Goal: Transaction & Acquisition: Purchase product/service

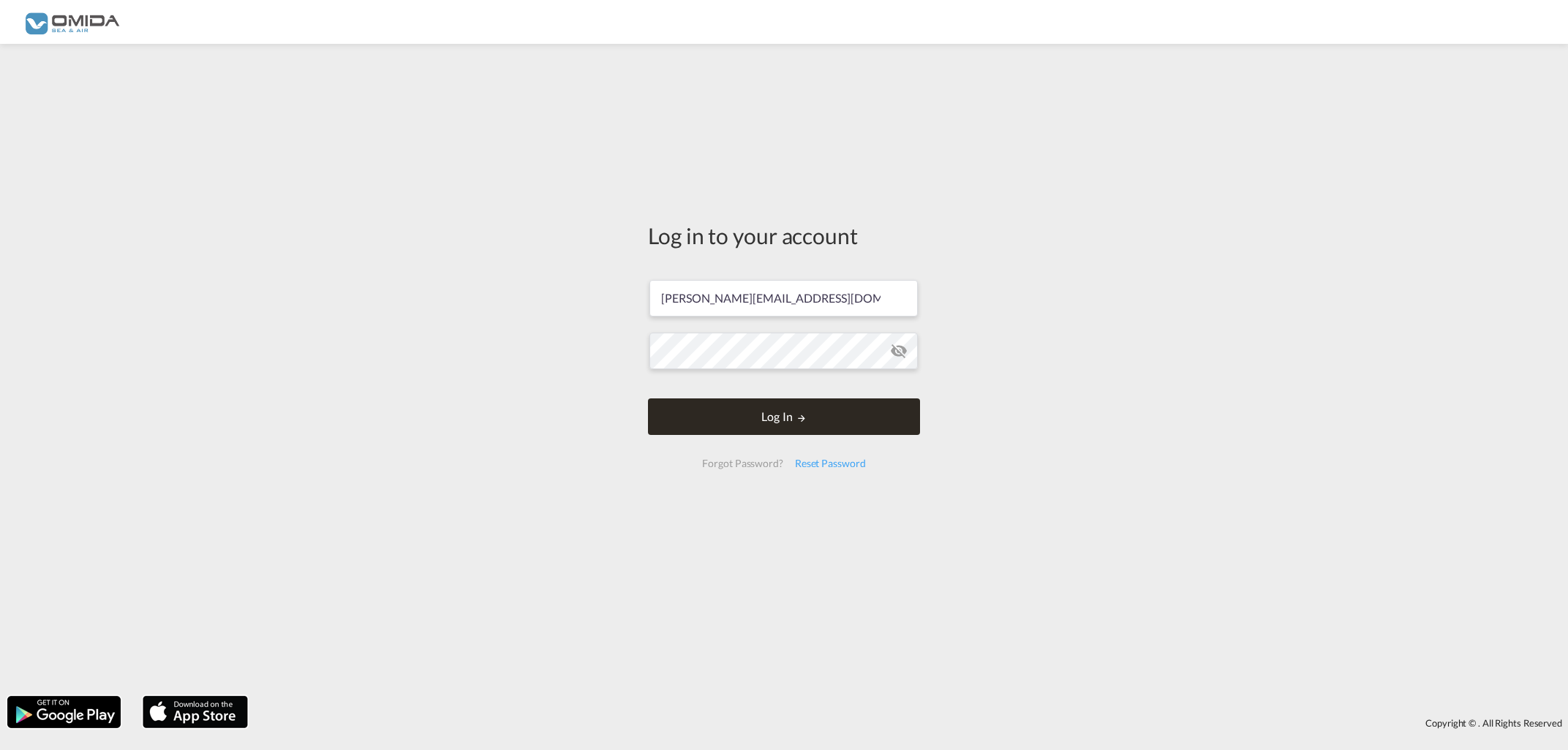
click at [840, 426] on button "Log In" at bounding box center [783, 417] width 272 height 36
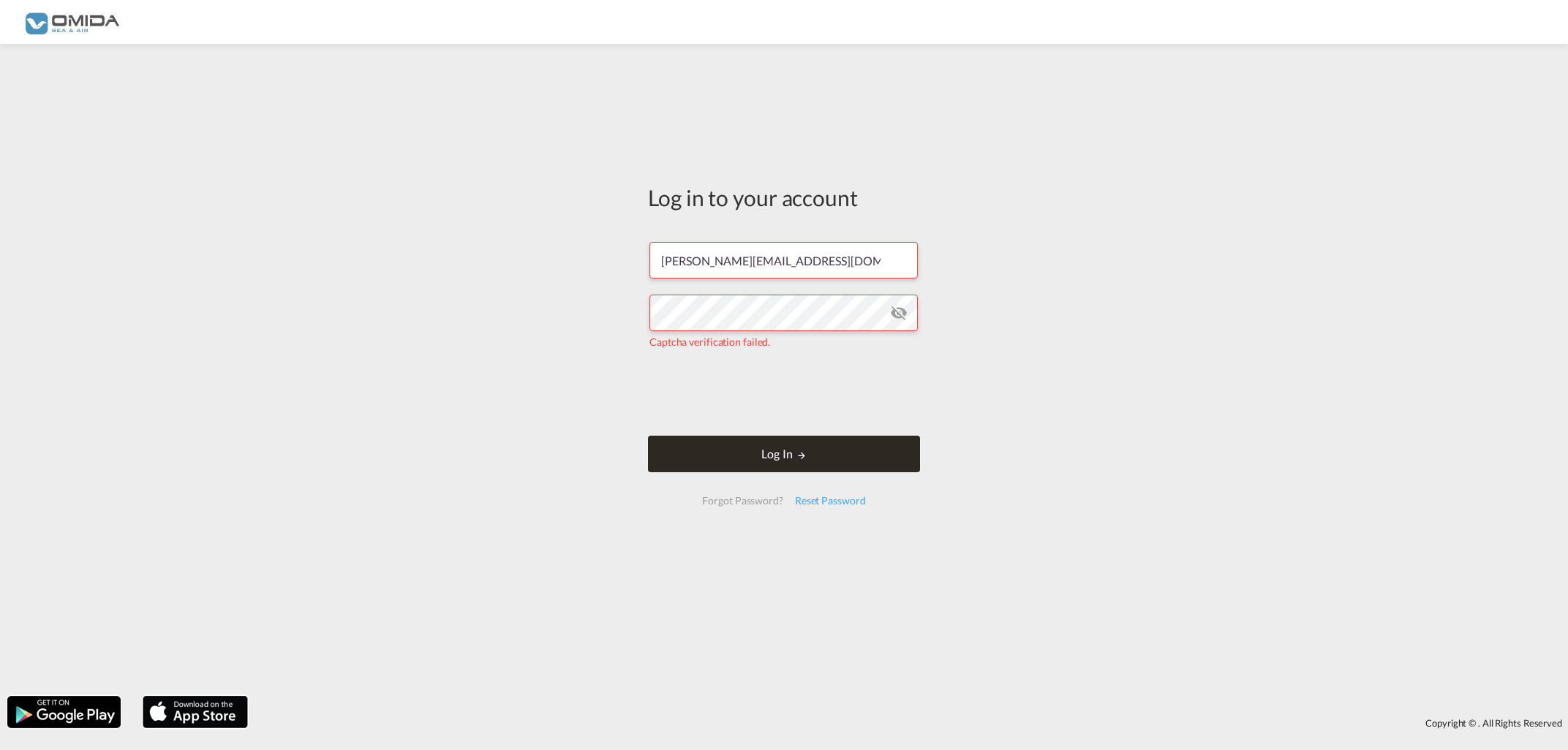
click at [845, 453] on button "Log In" at bounding box center [783, 454] width 272 height 36
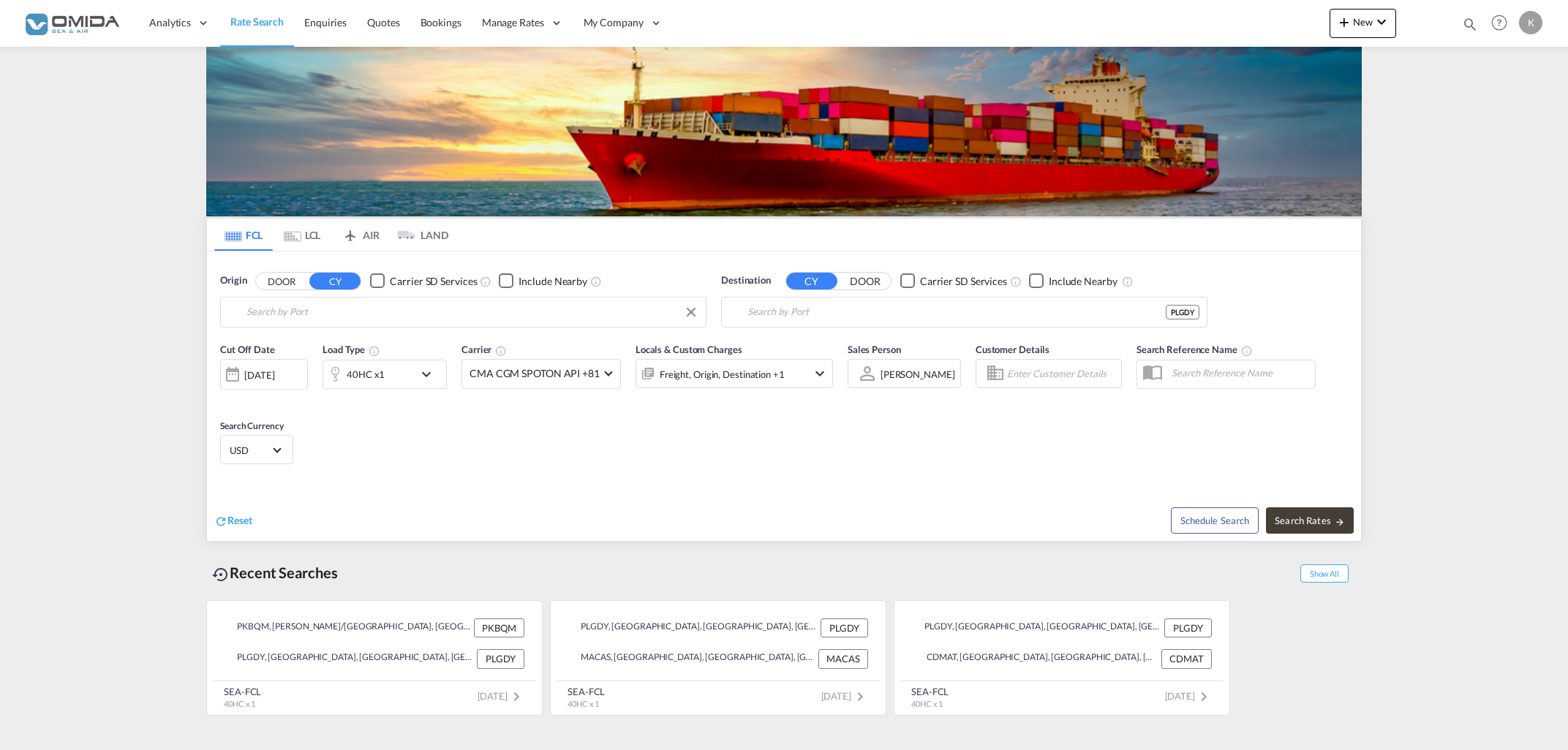
type input "[PERSON_NAME]/[GEOGRAPHIC_DATA], PKBQM"
type input "[GEOGRAPHIC_DATA], PLGDY"
click at [563, 319] on input "[PERSON_NAME]/[GEOGRAPHIC_DATA], PKBQM" at bounding box center [473, 311] width 452 height 21
click at [341, 355] on div "[GEOGRAPHIC_DATA] [GEOGRAPHIC_DATA] PLGDY" at bounding box center [359, 352] width 278 height 44
type input "[GEOGRAPHIC_DATA], PLGDY"
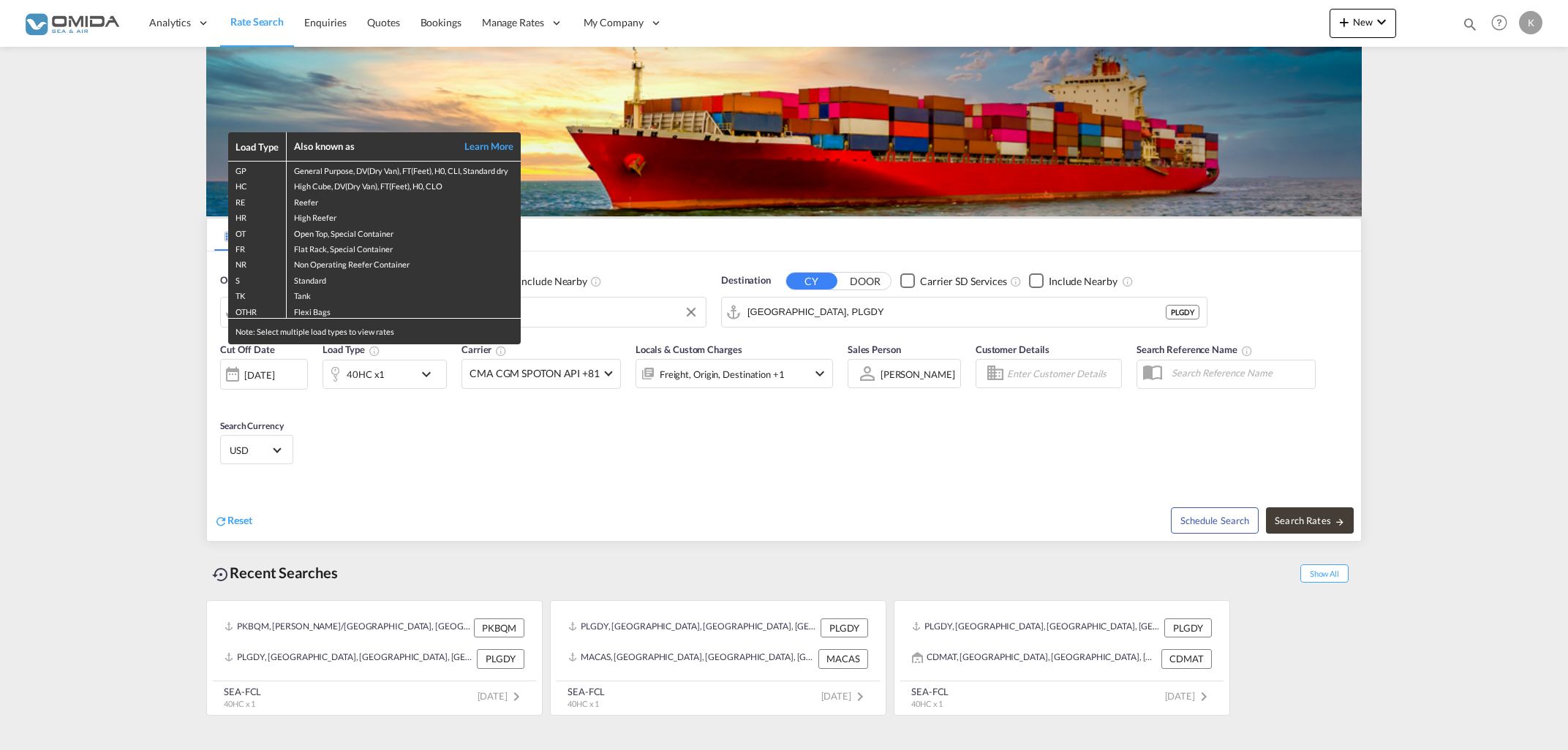
click at [826, 315] on div "Load Type Also known as Learn More GP General Purpose, DV(Dry Van), FT(Feet), H…" at bounding box center [784, 375] width 1568 height 750
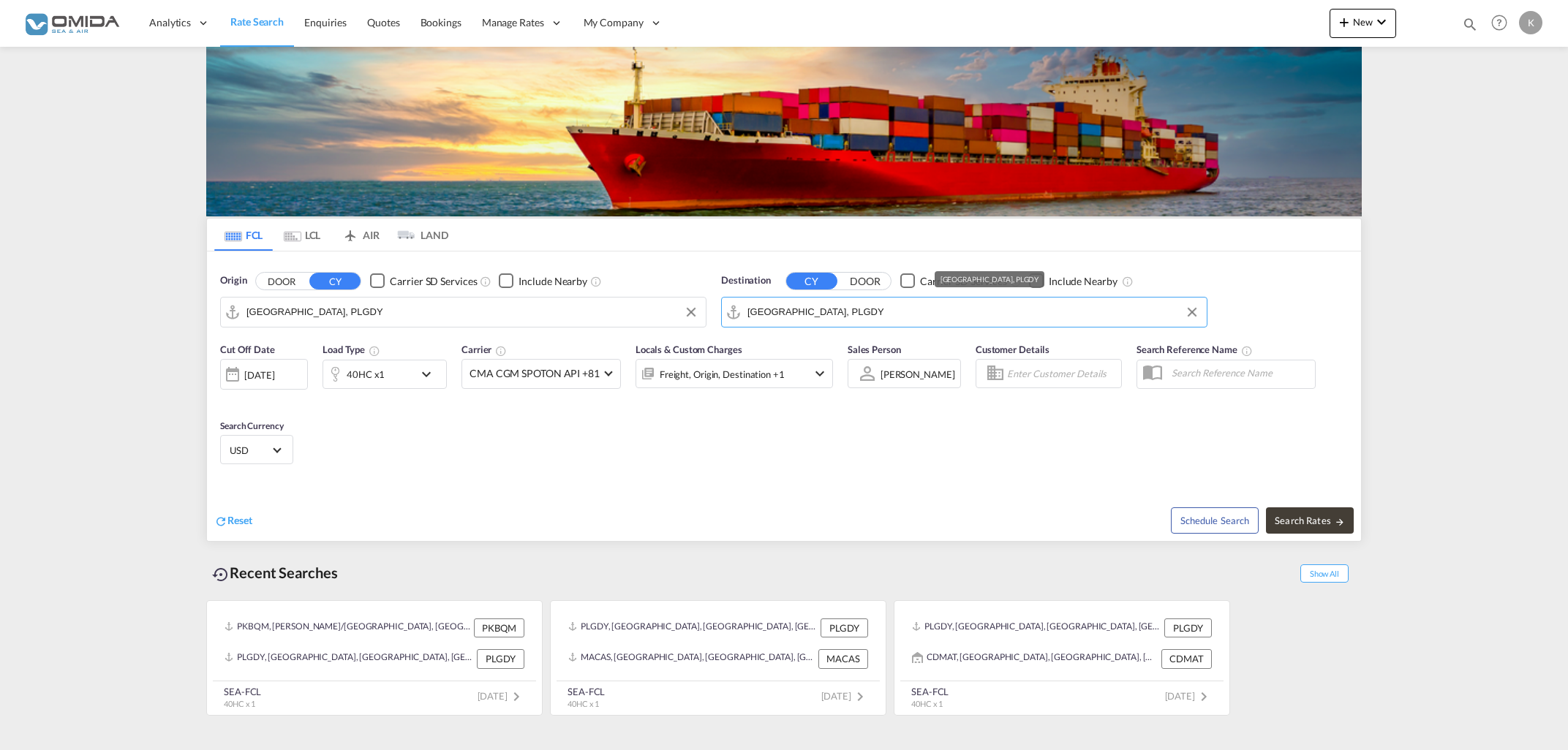
drag, startPoint x: 826, startPoint y: 315, endPoint x: 735, endPoint y: 316, distance: 91.0
click at [748, 316] on input "[GEOGRAPHIC_DATA], PLGDY" at bounding box center [974, 311] width 452 height 21
drag, startPoint x: 820, startPoint y: 308, endPoint x: 734, endPoint y: 321, distance: 87.0
click at [748, 321] on input "[GEOGRAPHIC_DATA], PLGDY" at bounding box center [974, 311] width 452 height 21
type input "[DEMOGRAPHIC_DATA]"
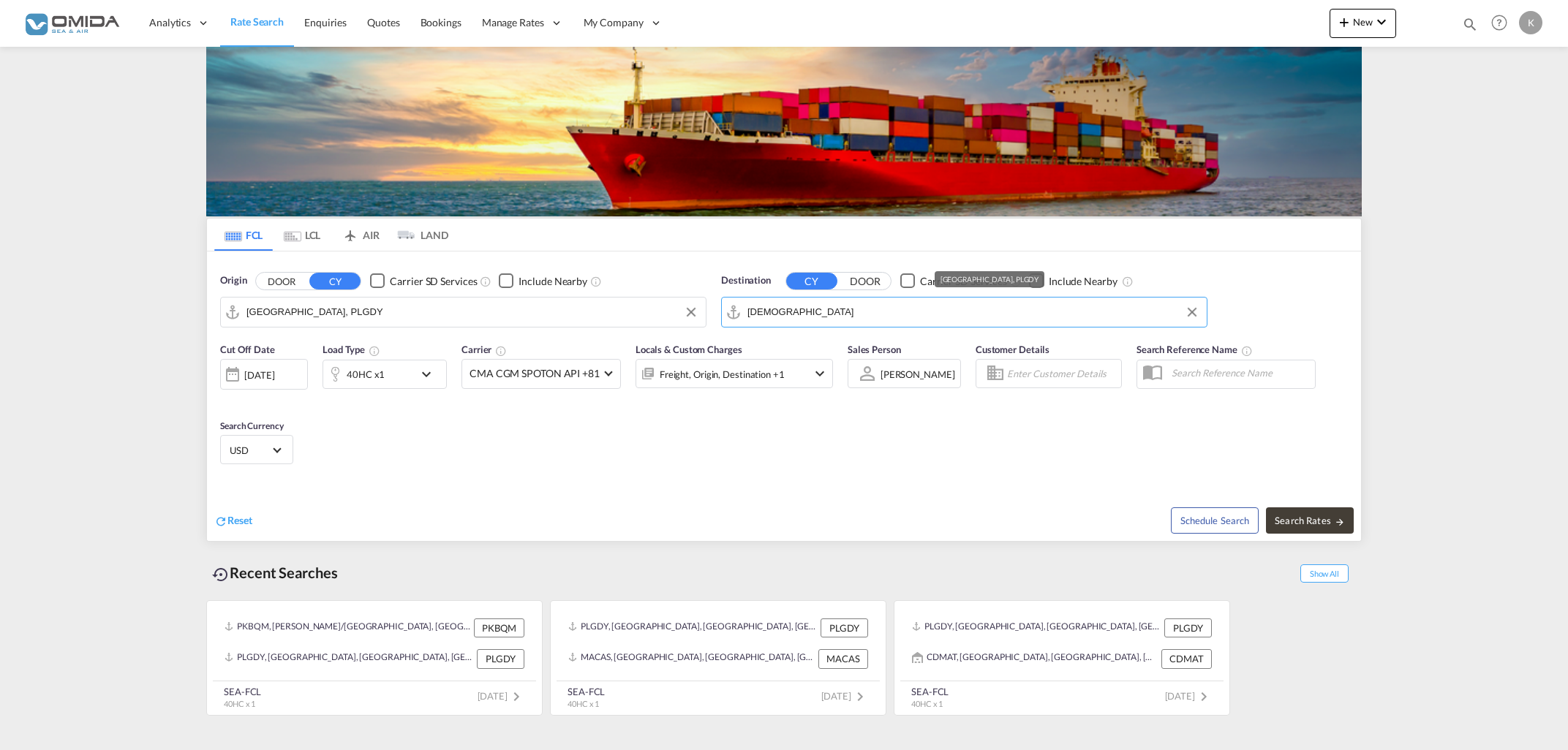
click at [256, 273] on button "DOOR" at bounding box center [281, 281] width 51 height 17
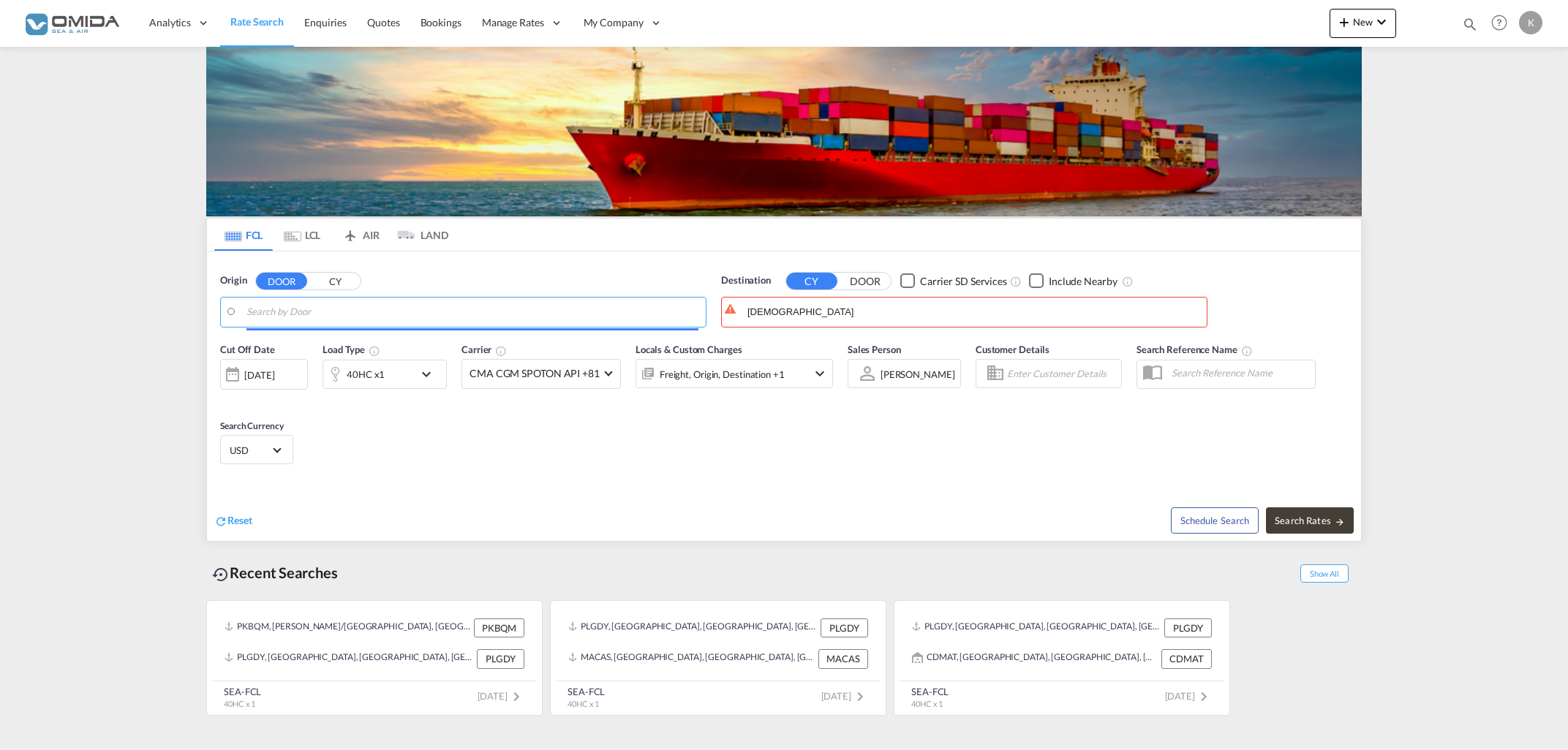
click at [580, 304] on input "Search by Door" at bounding box center [473, 311] width 452 height 21
click at [341, 281] on button "CY" at bounding box center [335, 281] width 51 height 17
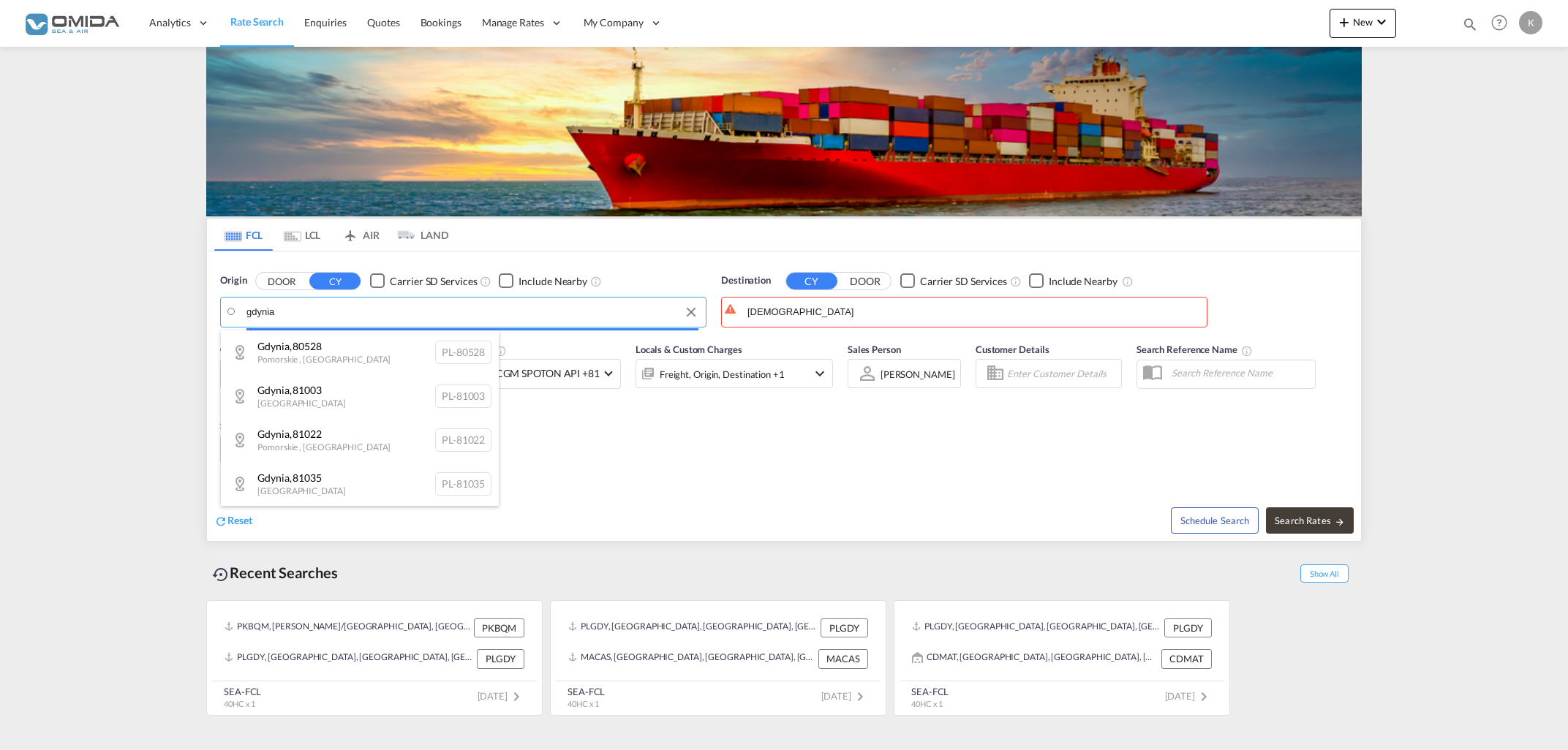
click at [321, 314] on input "gdynia" at bounding box center [473, 311] width 452 height 21
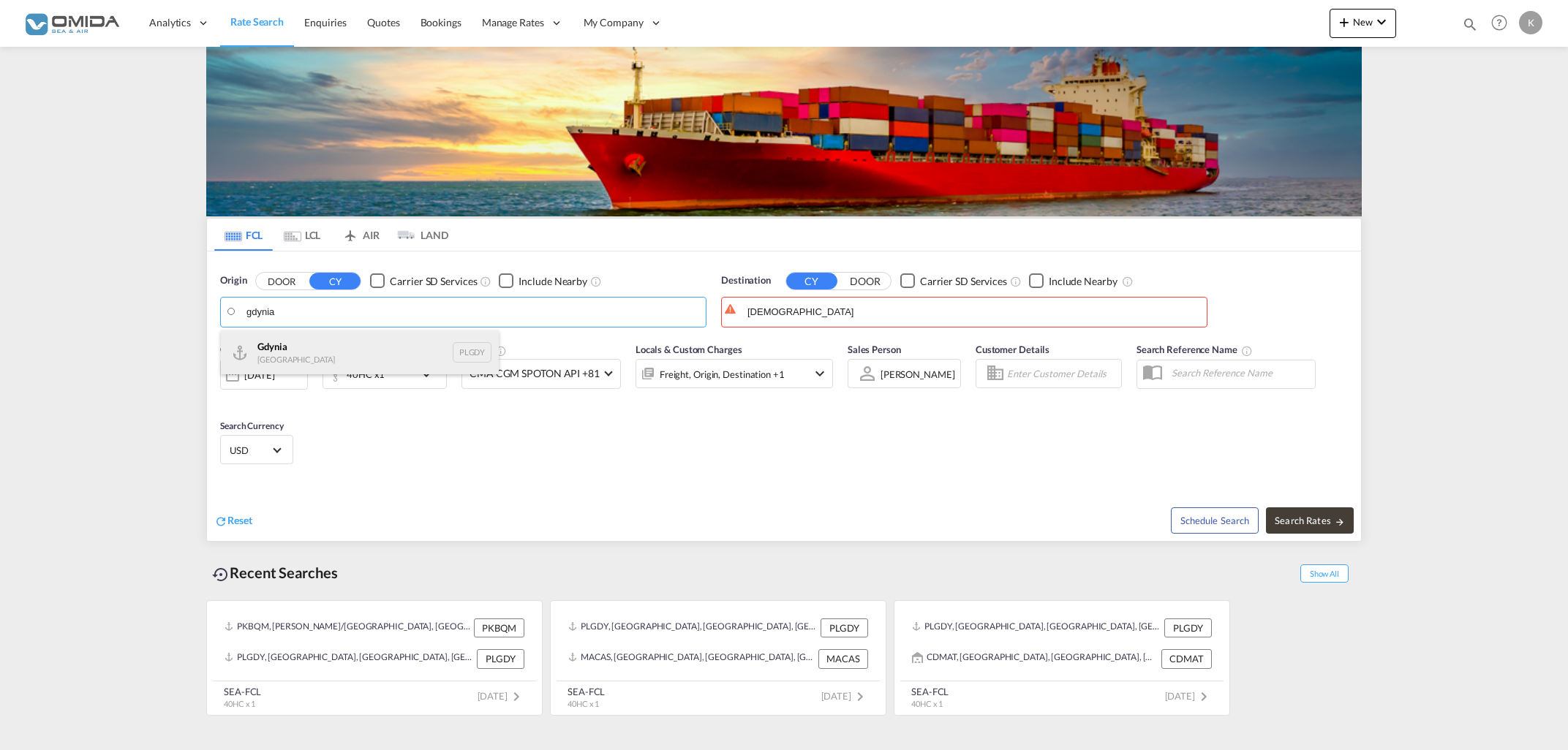
click at [319, 345] on div "[GEOGRAPHIC_DATA] [GEOGRAPHIC_DATA] PLGDY" at bounding box center [359, 352] width 278 height 44
type input "[GEOGRAPHIC_DATA], PLGDY"
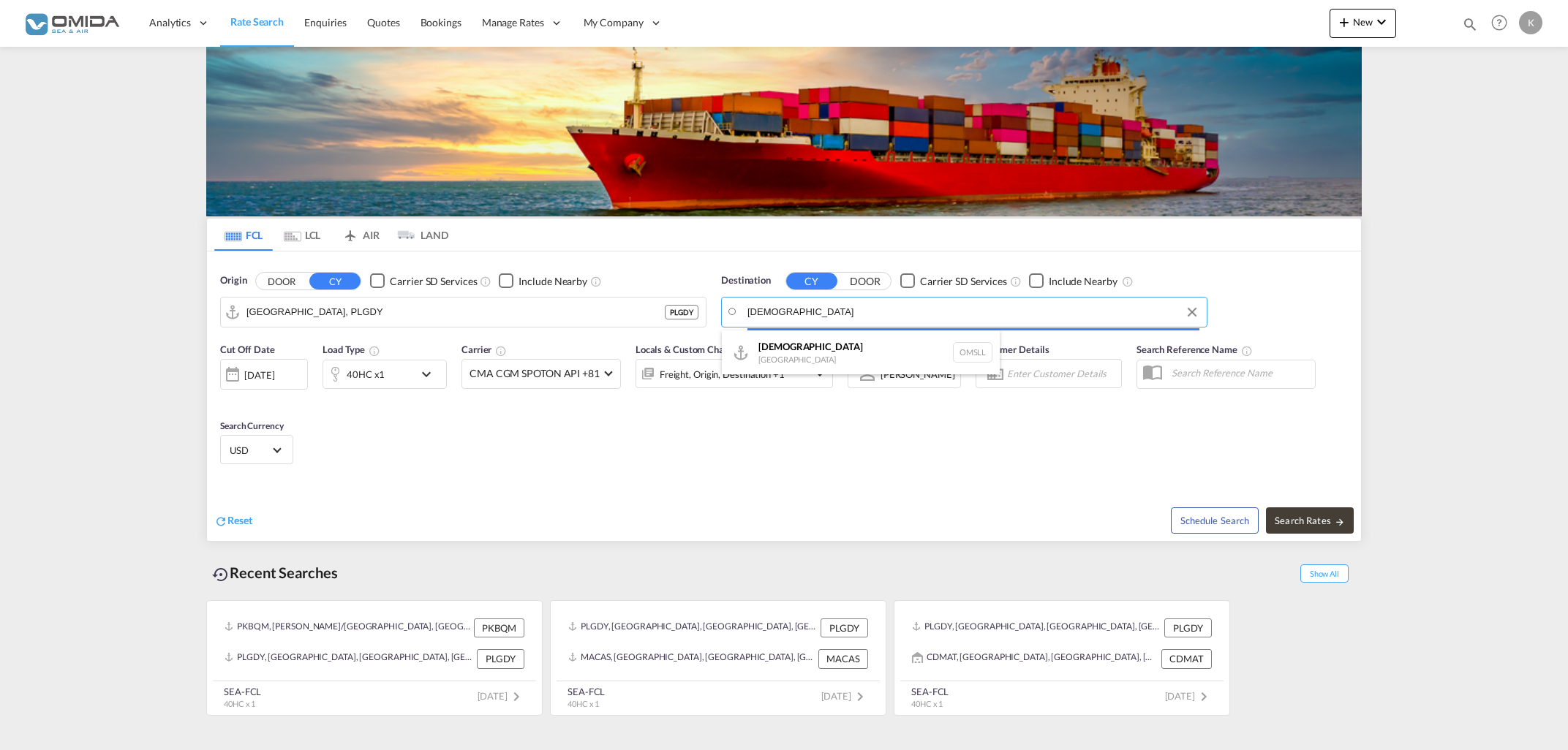
click at [834, 308] on input "[DEMOGRAPHIC_DATA]" at bounding box center [974, 311] width 452 height 21
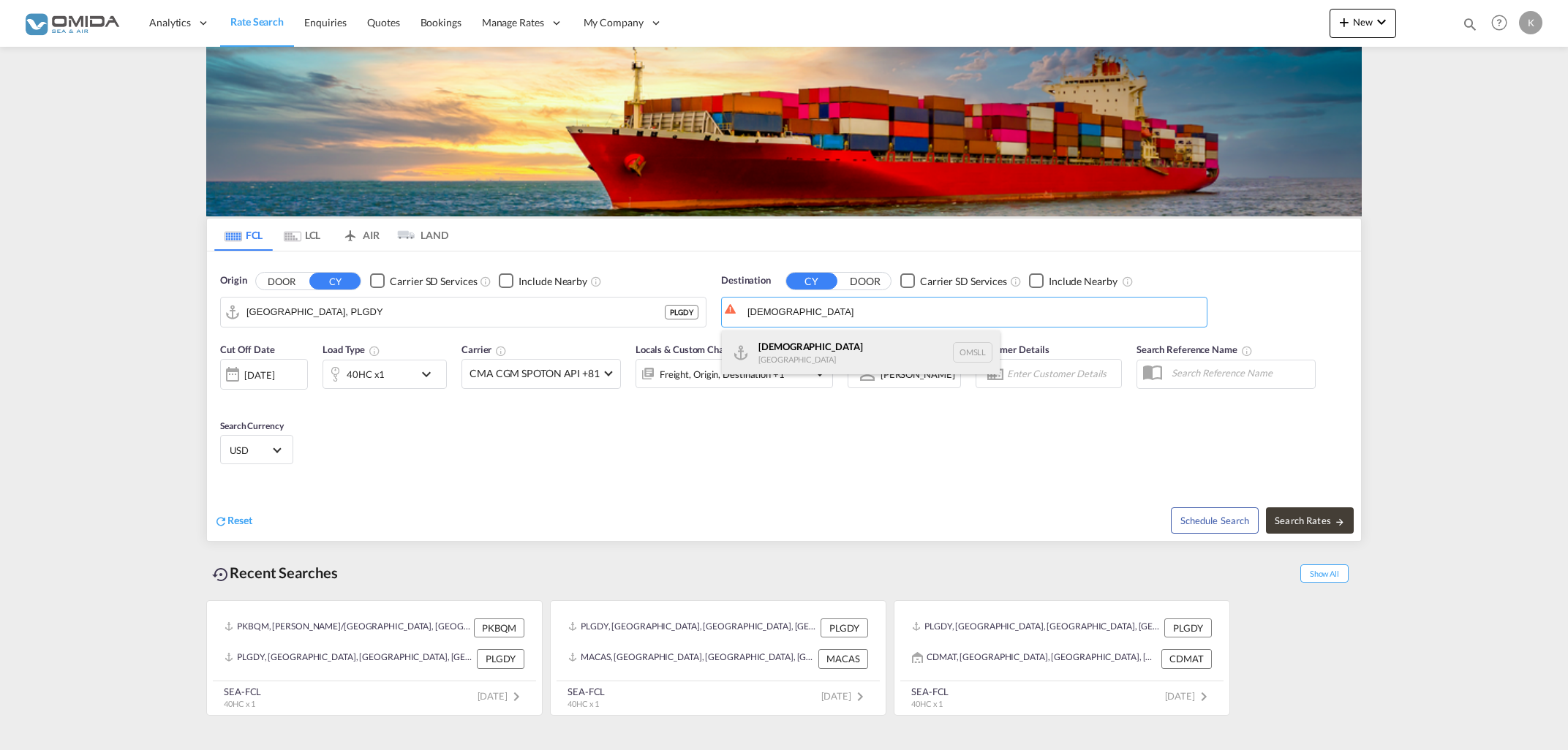
click at [811, 362] on div "Salalah [GEOGRAPHIC_DATA] [GEOGRAPHIC_DATA]" at bounding box center [861, 352] width 278 height 44
type input "Salalah, OMSLL"
click at [426, 379] on md-icon "icon-chevron-down" at bounding box center [430, 374] width 25 height 18
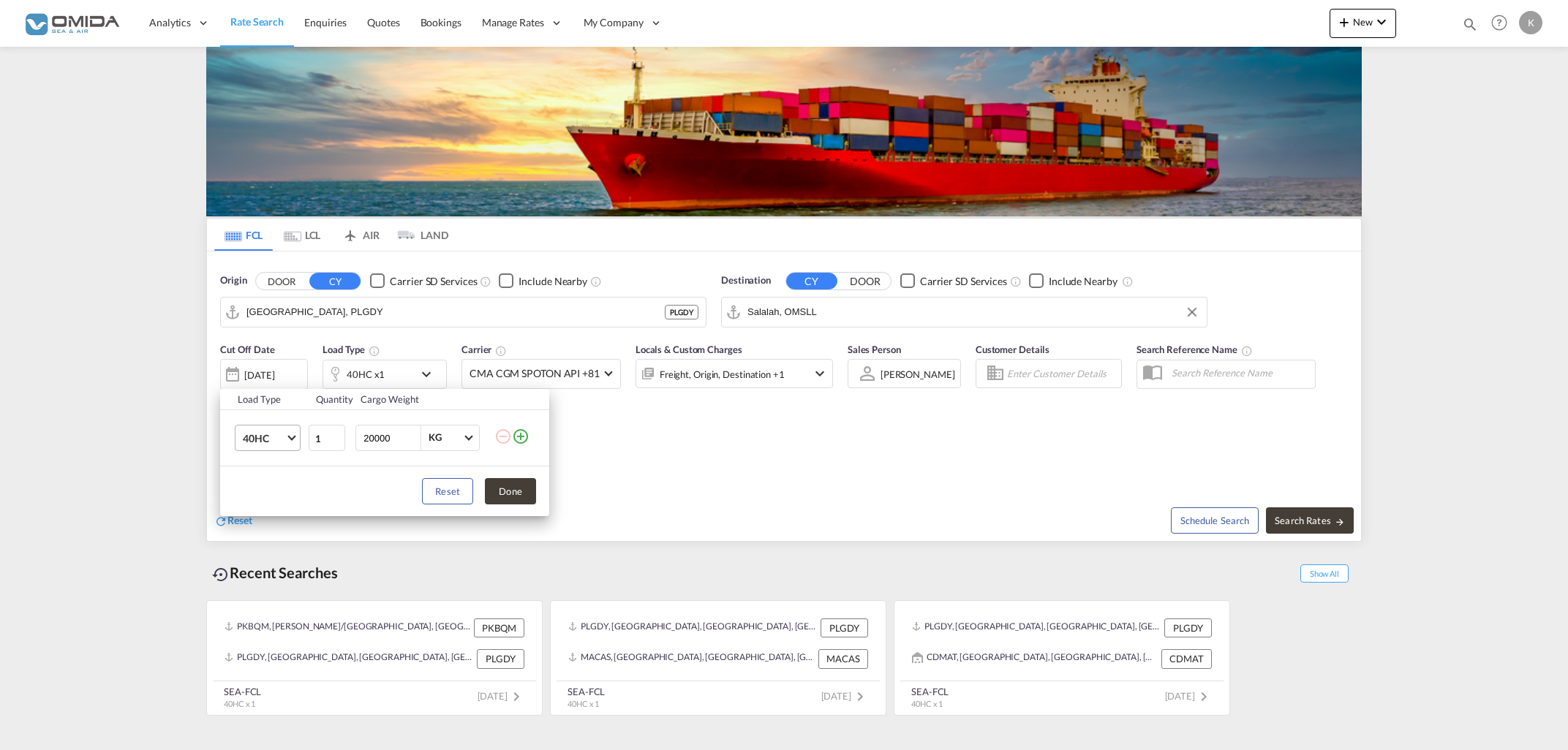
click at [294, 430] on md-select-value "40HC" at bounding box center [270, 438] width 59 height 25
click at [292, 374] on md-option "20GP" at bounding box center [280, 369] width 99 height 35
click at [520, 490] on button "Done" at bounding box center [510, 491] width 51 height 26
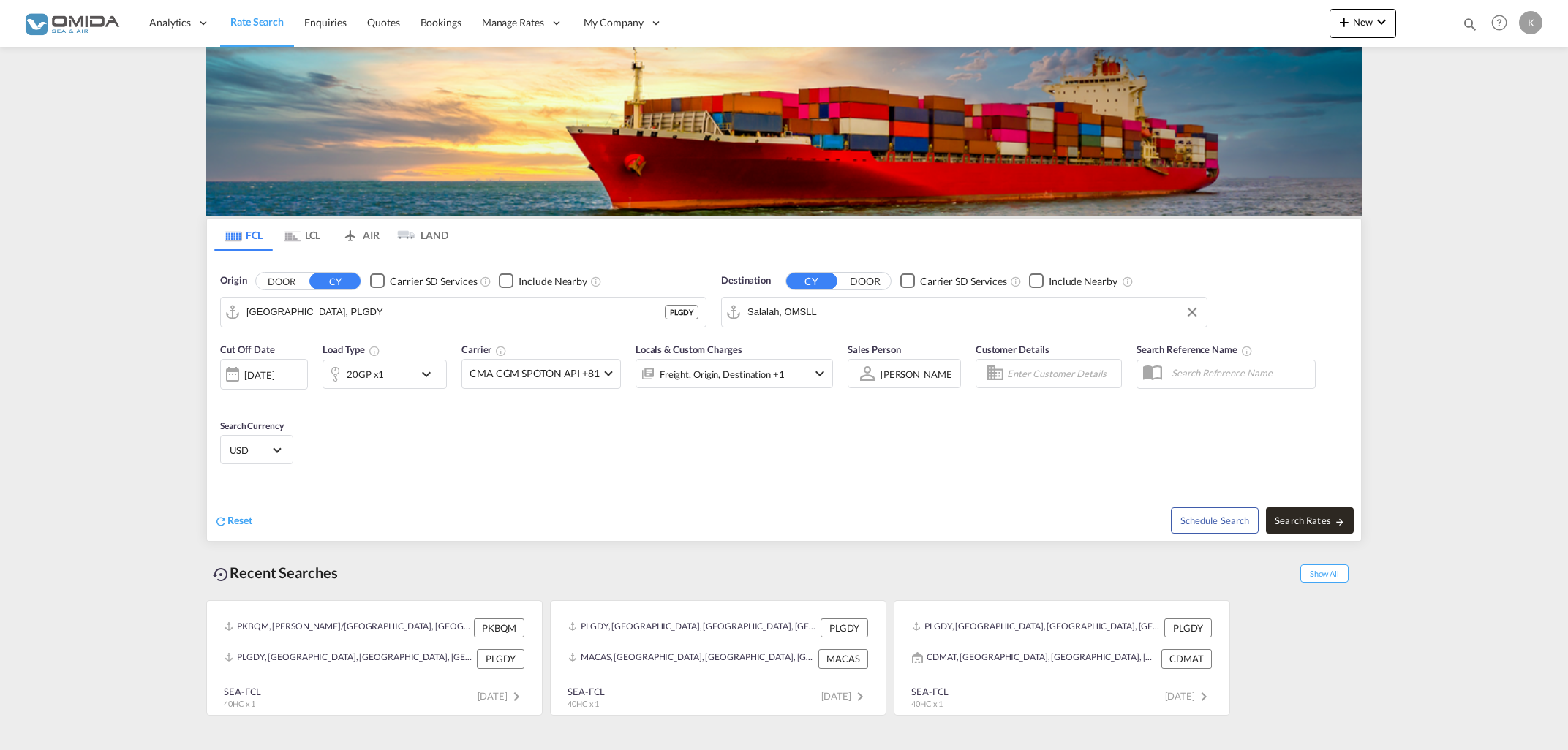
click at [1312, 510] on button "Search Rates" at bounding box center [1310, 520] width 88 height 26
type input "PLGDY to OMSLL / [DATE]"
